Goal: Task Accomplishment & Management: Complete application form

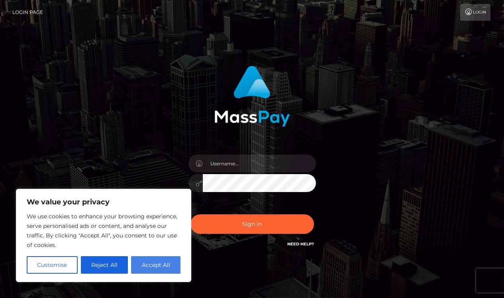
click at [155, 266] on button "Accept All" at bounding box center [155, 265] width 49 height 18
checkbox input "true"
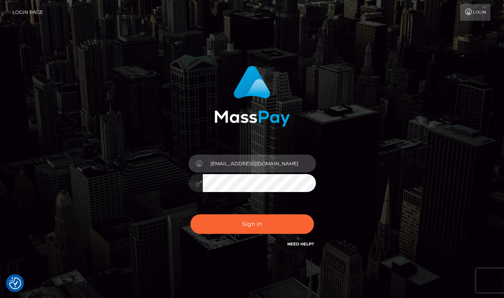
type input "lisaadgj@gmx.at"
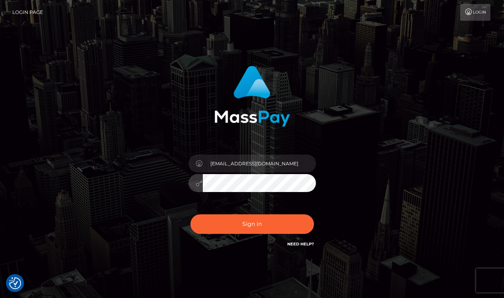
click at [252, 224] on button "Sign in" at bounding box center [251, 224] width 123 height 20
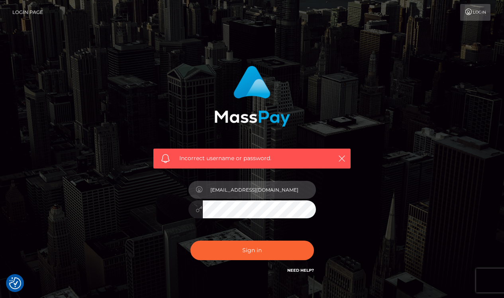
type input "[EMAIL_ADDRESS][DOMAIN_NAME]"
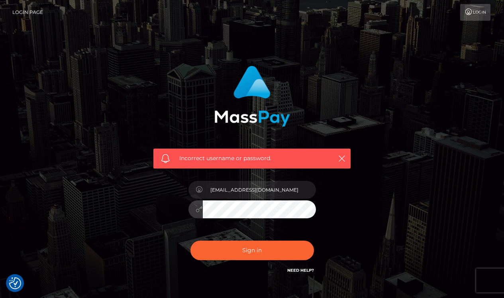
click at [252, 250] on button "Sign in" at bounding box center [251, 250] width 123 height 20
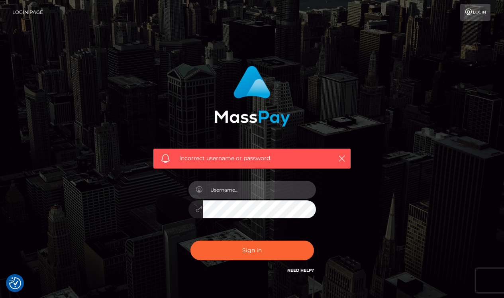
click at [234, 192] on input "text" at bounding box center [259, 190] width 113 height 18
paste input "l"
type input "lisaadgjl@gmx.at"
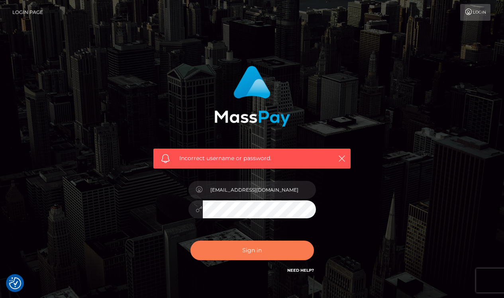
click at [254, 252] on button "Sign in" at bounding box center [251, 250] width 123 height 20
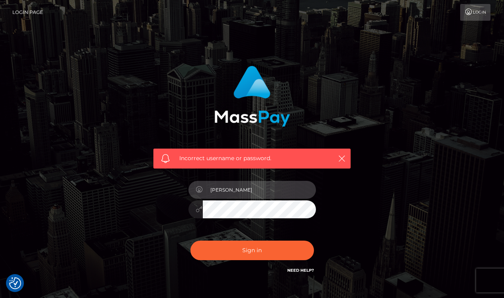
click at [304, 189] on input "[PERSON_NAME]" at bounding box center [259, 190] width 113 height 18
click at [263, 192] on input "[PERSON_NAME]" at bounding box center [259, 190] width 113 height 18
type input "Passwords not saved"
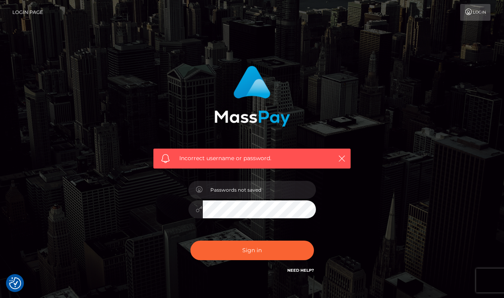
click at [150, 152] on div "Incorrect username or password." at bounding box center [251, 114] width 209 height 109
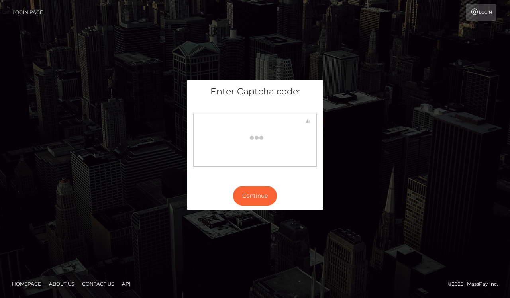
click at [484, 14] on link "Login" at bounding box center [481, 12] width 30 height 17
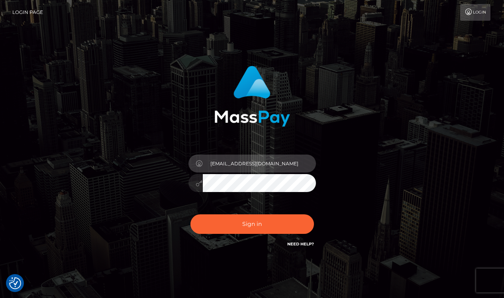
type input "[EMAIL_ADDRESS][DOMAIN_NAME]"
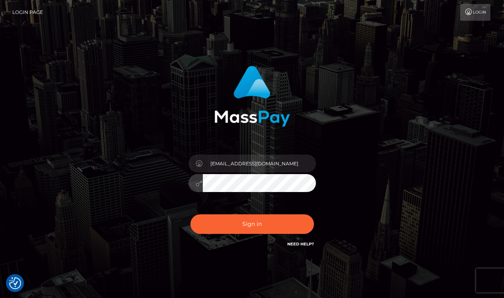
click at [252, 224] on button "Sign in" at bounding box center [251, 224] width 123 height 20
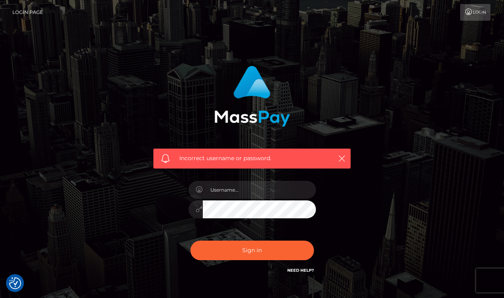
checkbox input "true"
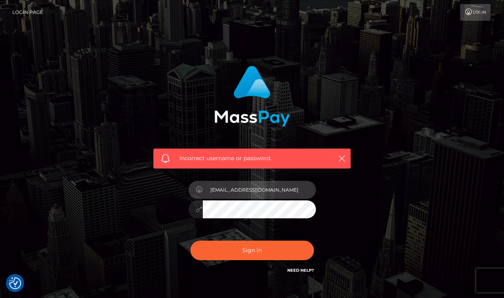
drag, startPoint x: 262, startPoint y: 191, endPoint x: 202, endPoint y: 188, distance: 60.2
click at [202, 188] on div "[EMAIL_ADDRESS][DOMAIN_NAME]" at bounding box center [251, 189] width 127 height 16
type input "[EMAIL_ADDRESS][DOMAIN_NAME]"
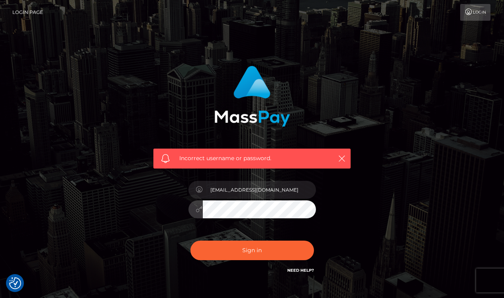
click at [252, 250] on button "Sign in" at bounding box center [251, 250] width 123 height 20
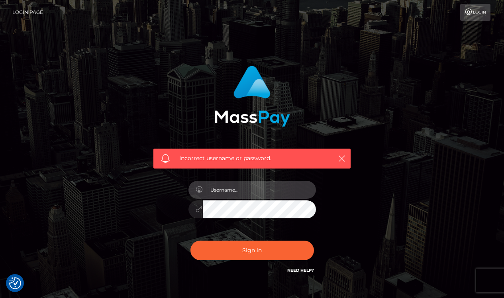
paste input "[EMAIL_ADDRESS][DOMAIN_NAME]"
type input "[EMAIL_ADDRESS][DOMAIN_NAME]"
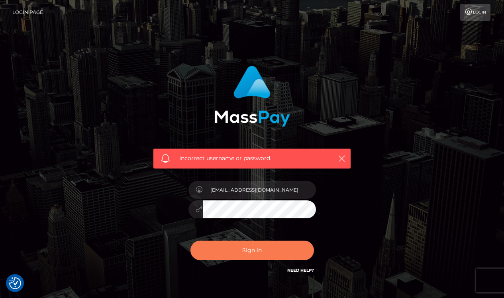
click at [243, 244] on button "Sign in" at bounding box center [251, 250] width 123 height 20
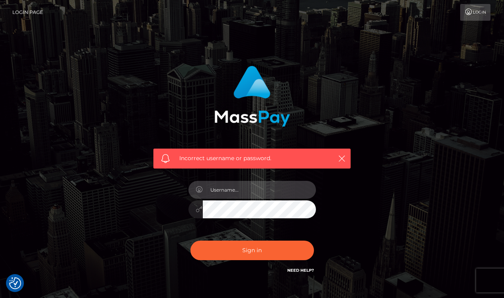
paste input "[EMAIL_ADDRESS][DOMAIN_NAME]"
type input "[EMAIL_ADDRESS][DOMAIN_NAME]"
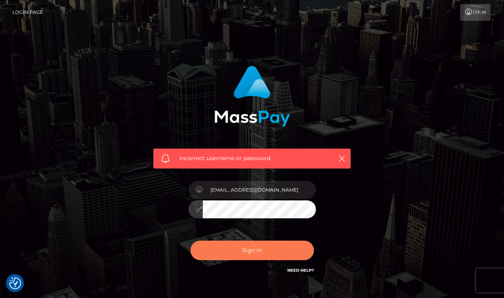
click at [265, 252] on button "Sign in" at bounding box center [251, 250] width 123 height 20
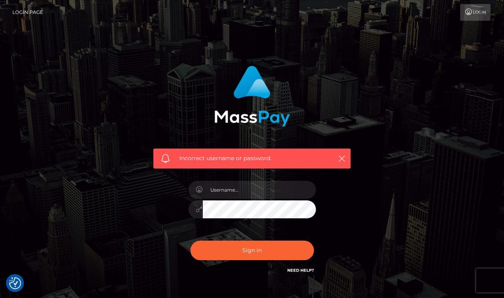
checkbox input "true"
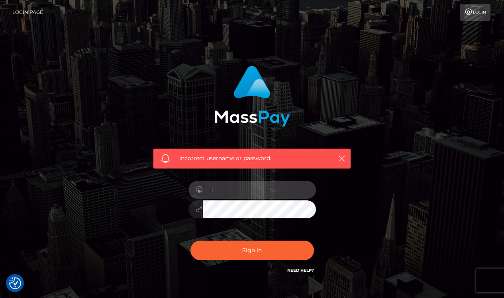
type input "l"
paste input "[EMAIL_ADDRESS][DOMAIN_NAME]"
click at [230, 188] on input "[EMAIL_ADDRESS][DOMAIN_NAME]" at bounding box center [259, 190] width 113 height 18
type input "lisaadgj@gmx.at"
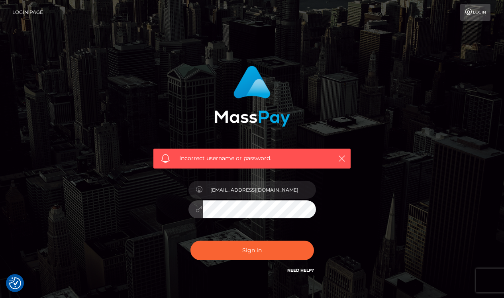
click at [252, 250] on button "Sign in" at bounding box center [251, 250] width 123 height 20
checkbox input "true"
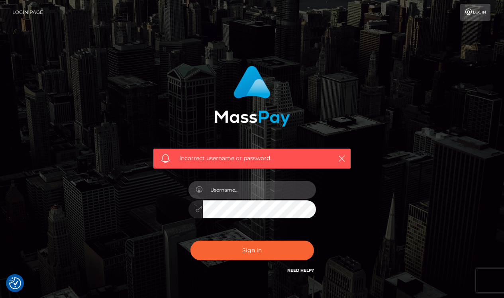
paste input "[EMAIL_ADDRESS][DOMAIN_NAME]"
type input "[EMAIL_ADDRESS][DOMAIN_NAME]"
click at [298, 271] on link "Need Help?" at bounding box center [300, 269] width 27 height 5
click at [260, 194] on input "[EMAIL_ADDRESS][DOMAIN_NAME]" at bounding box center [259, 190] width 113 height 18
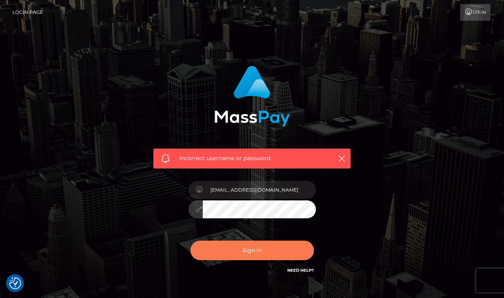
click at [268, 250] on button "Sign in" at bounding box center [251, 250] width 123 height 20
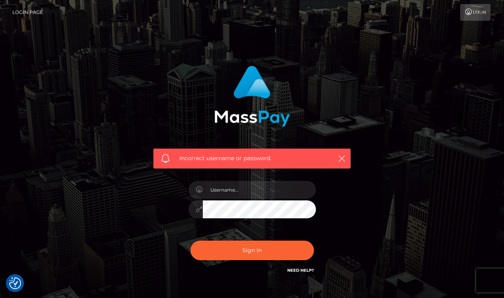
checkbox input "true"
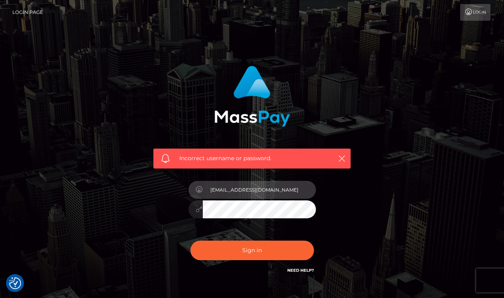
type input "[EMAIL_ADDRESS][DOMAIN_NAME]"
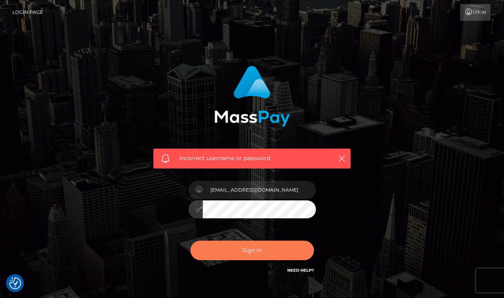
click at [250, 246] on button "Sign in" at bounding box center [251, 250] width 123 height 20
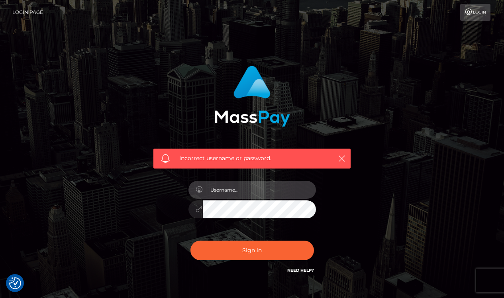
paste input "[EMAIL_ADDRESS][DOMAIN_NAME]"
type input "[EMAIL_ADDRESS][DOMAIN_NAME]"
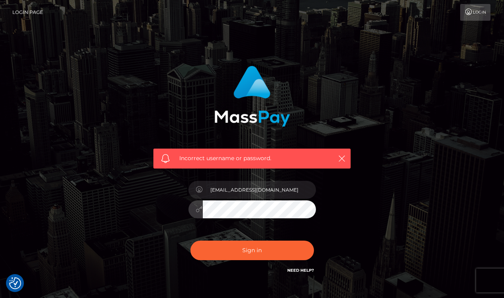
click at [252, 250] on button "Sign in" at bounding box center [251, 250] width 123 height 20
checkbox input "true"
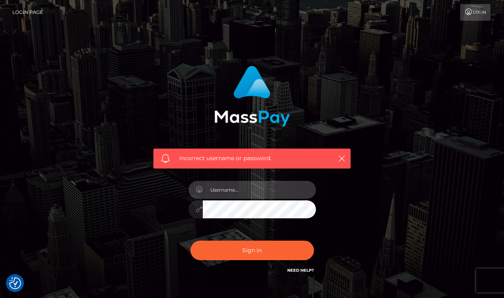
paste input "[EMAIL_ADDRESS][DOMAIN_NAME]"
click at [230, 191] on input "[EMAIL_ADDRESS][DOMAIN_NAME]" at bounding box center [259, 190] width 113 height 18
click at [249, 190] on input "lisaadgj@gmx.at" at bounding box center [259, 190] width 113 height 18
type input "lisaadgj@yahoo.com"
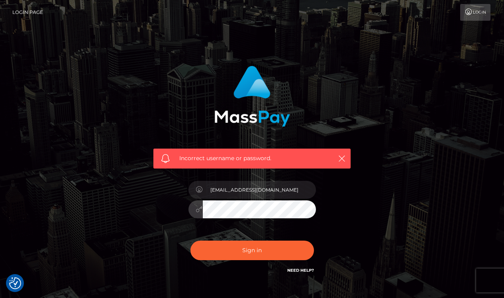
click at [252, 250] on button "Sign in" at bounding box center [251, 250] width 123 height 20
checkbox input "true"
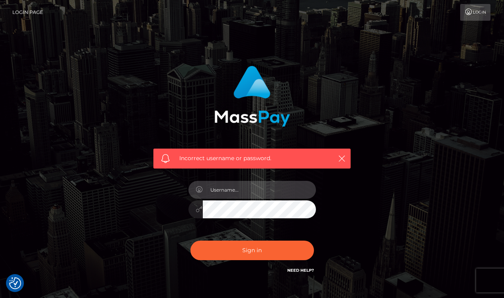
paste input "[EMAIL_ADDRESS][DOMAIN_NAME]"
type input "[EMAIL_ADDRESS][DOMAIN_NAME]"
